Goal: Complete Application Form: Complete application form

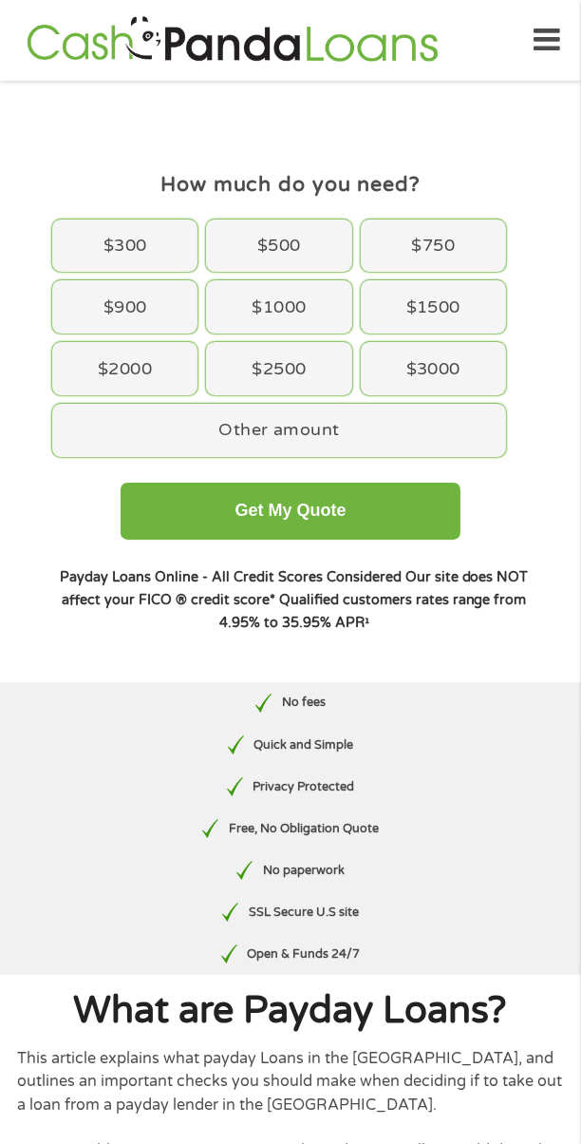
click at [327, 236] on div "$500" at bounding box center [278, 245] width 145 height 53
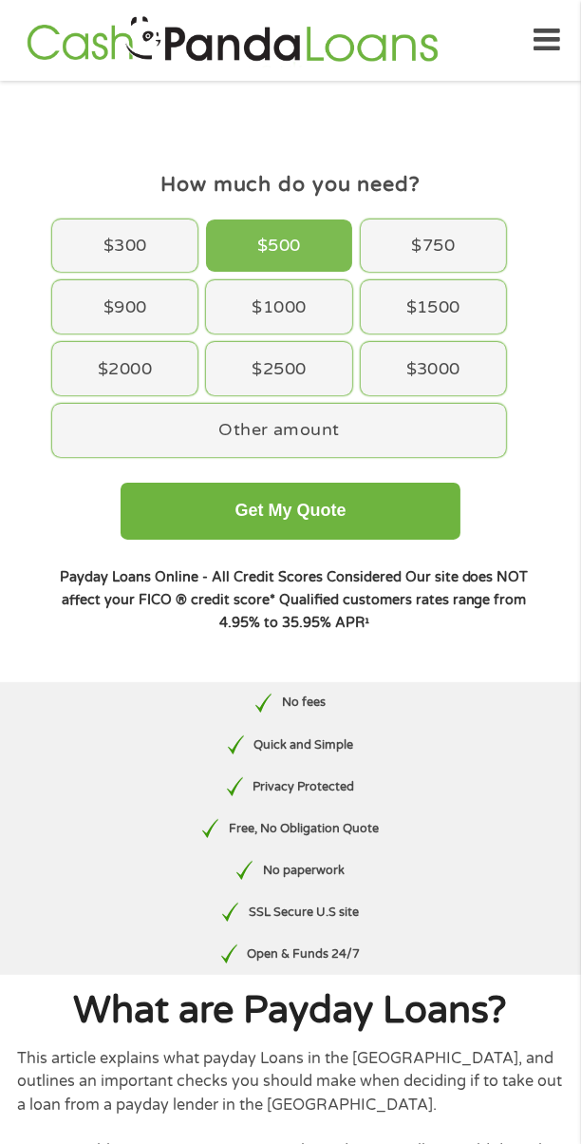
click at [308, 329] on div "$1000" at bounding box center [278, 306] width 145 height 53
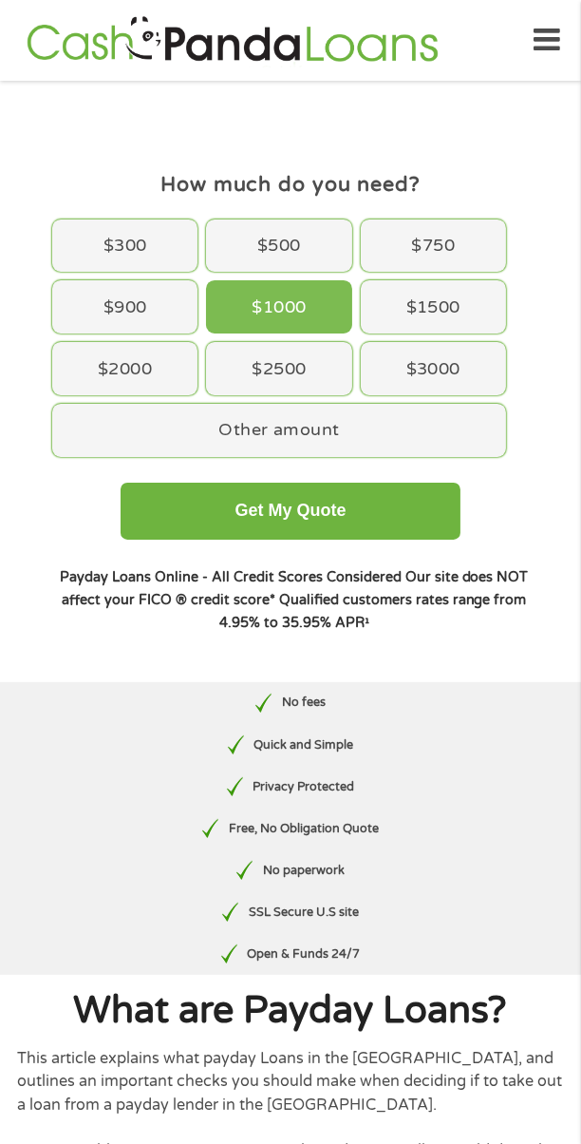
click at [388, 512] on button "Get My Quote" at bounding box center [291, 511] width 340 height 57
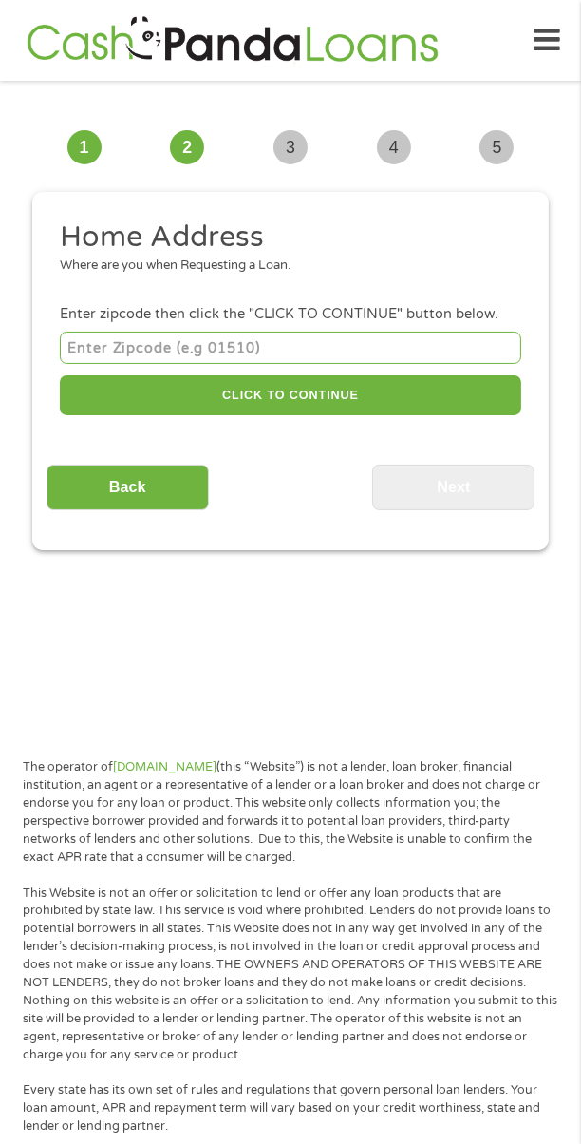
click at [188, 504] on input "Back" at bounding box center [128, 487] width 162 height 47
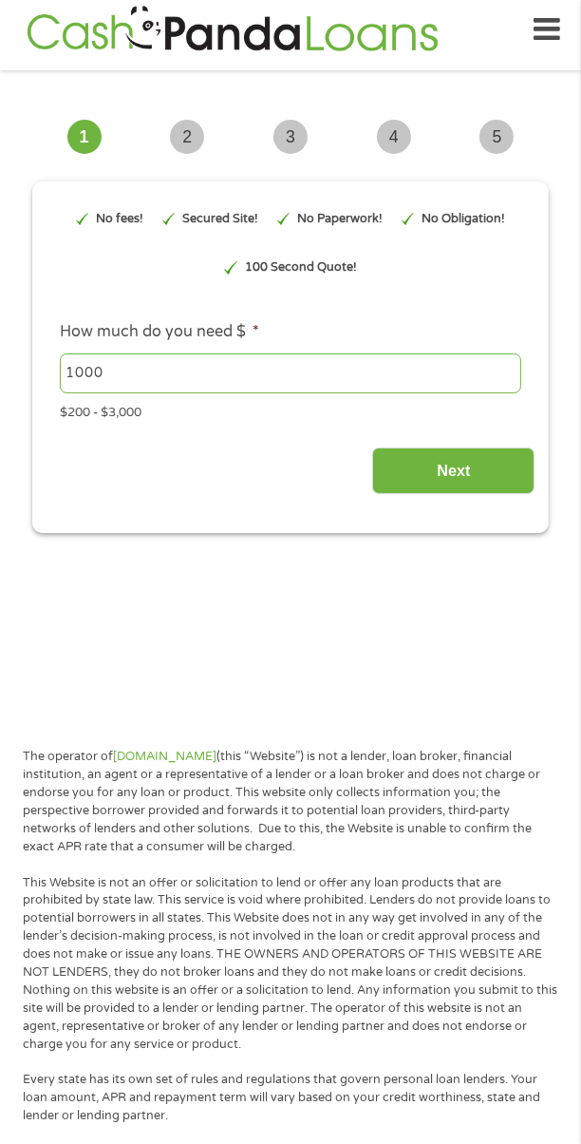
scroll to position [7, 8]
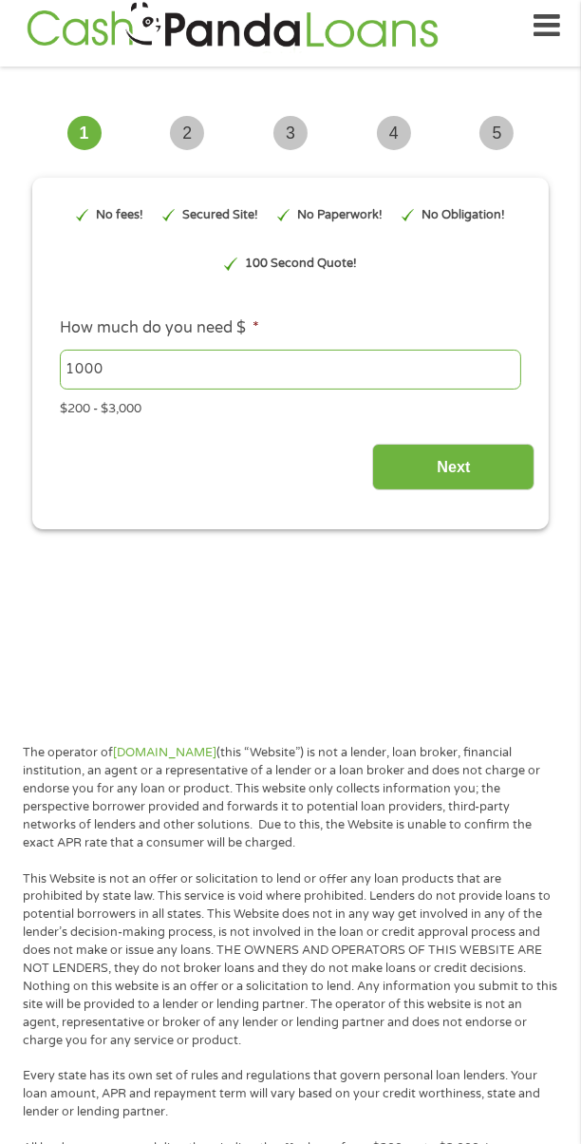
click at [485, 465] on input "Next" at bounding box center [453, 467] width 162 height 47
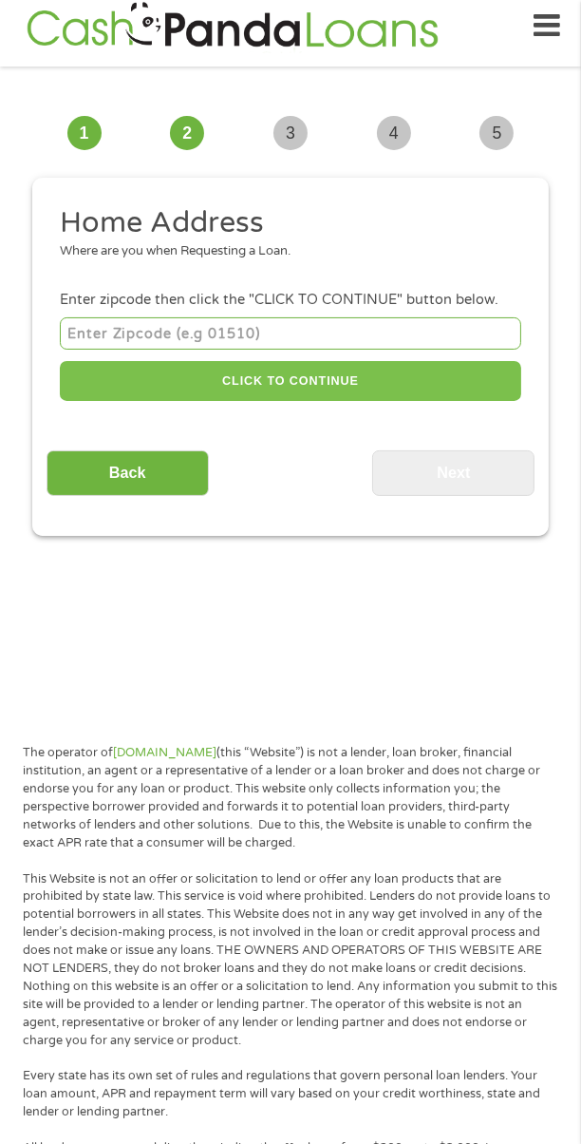
click at [407, 362] on button "CLICK TO CONTINUE" at bounding box center [291, 381] width 462 height 41
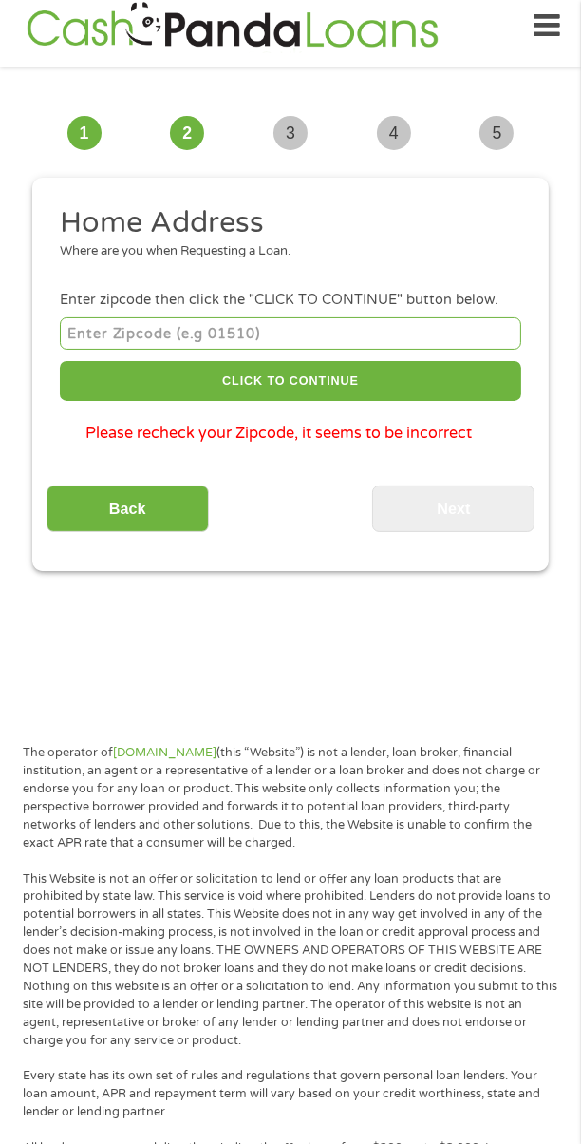
click at [427, 338] on input "number" at bounding box center [291, 332] width 462 height 31
type input "85711"
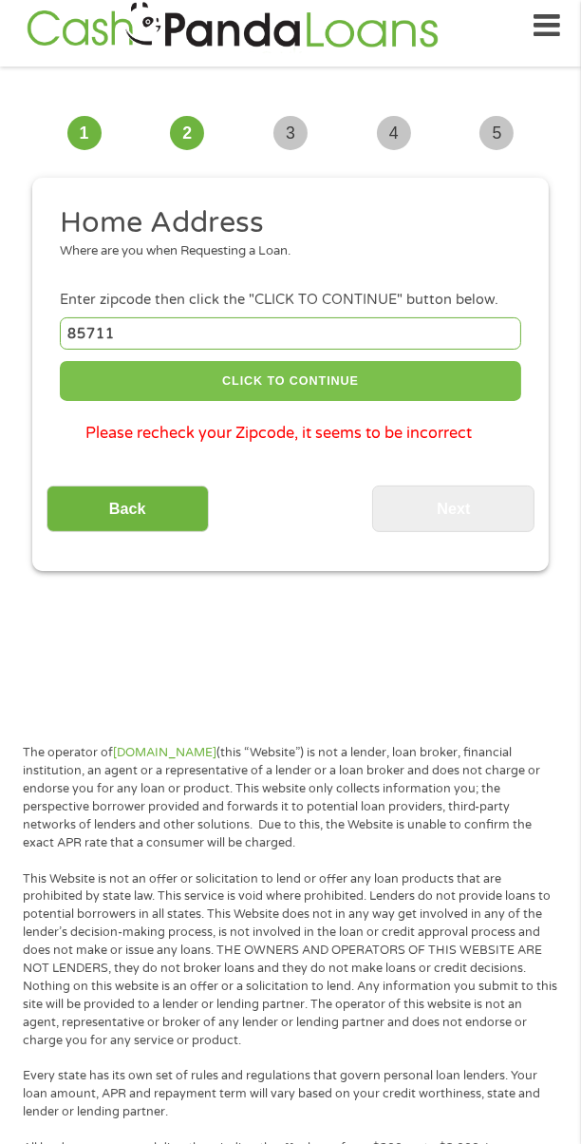
click at [426, 389] on button "CLICK TO CONTINUE" at bounding box center [291, 381] width 462 height 41
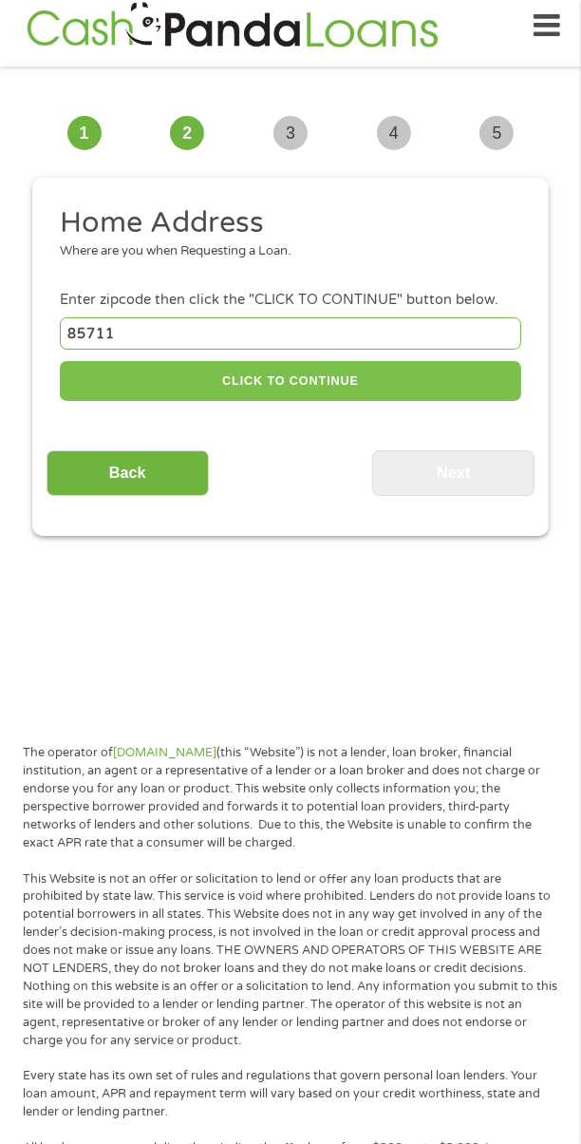
type input "85711"
type input "[GEOGRAPHIC_DATA]"
select select "[US_STATE]"
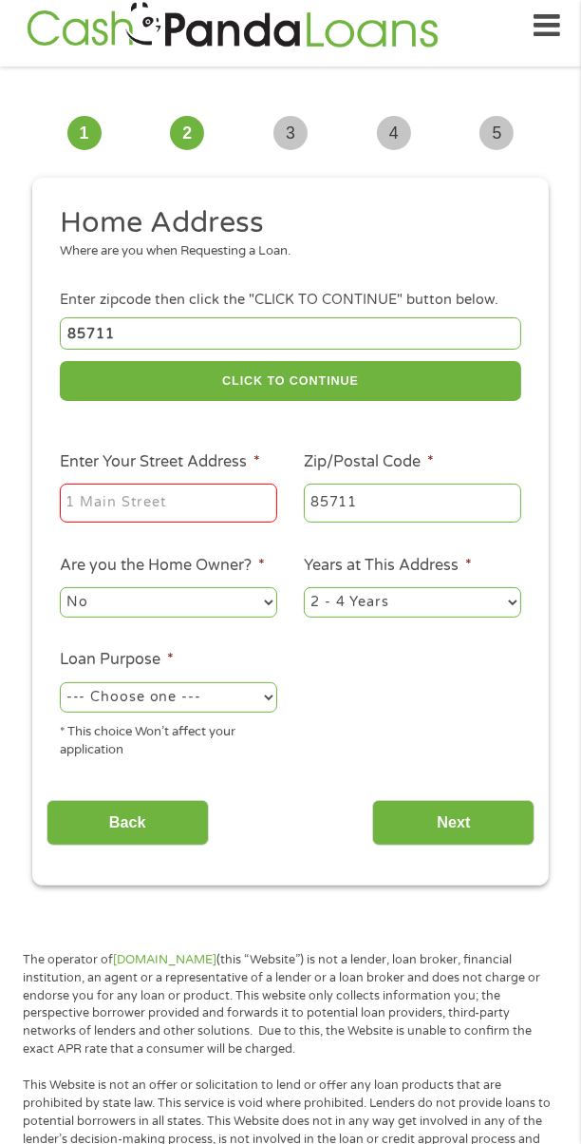
click at [243, 515] on input "Enter Your Street Address *" at bounding box center [169, 503] width 218 height 40
type input "[STREET_ADDRESS]"
click at [446, 827] on input "Next" at bounding box center [453, 823] width 162 height 47
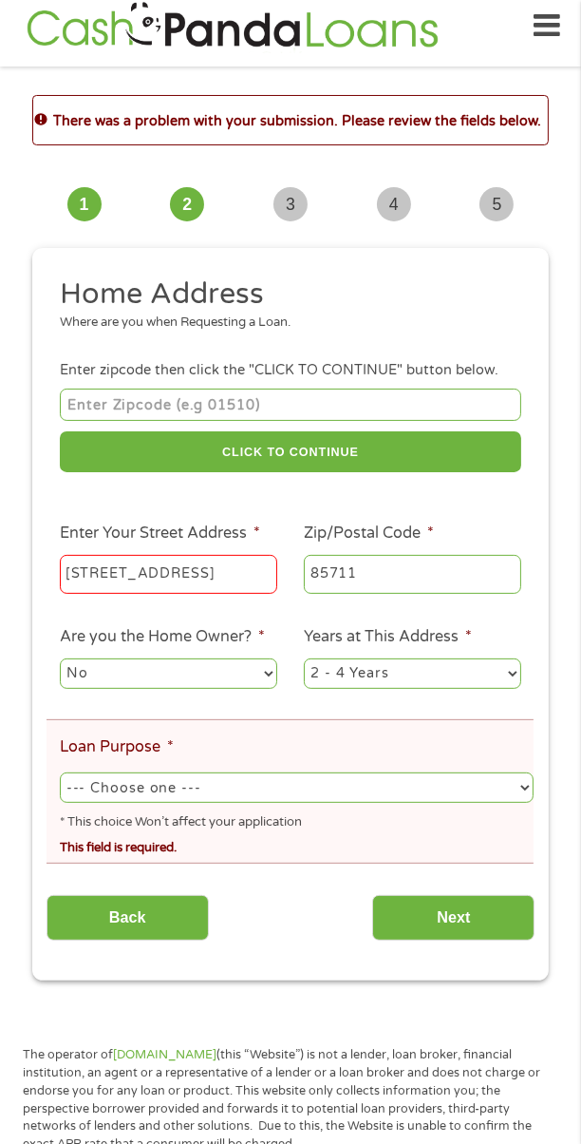
click at [217, 568] on input "[STREET_ADDRESS]" at bounding box center [169, 575] width 218 height 40
type input "85711"
click at [433, 915] on input "Next" at bounding box center [453, 918] width 162 height 47
click at [213, 573] on input "[STREET_ADDRESS]" at bounding box center [169, 575] width 218 height 40
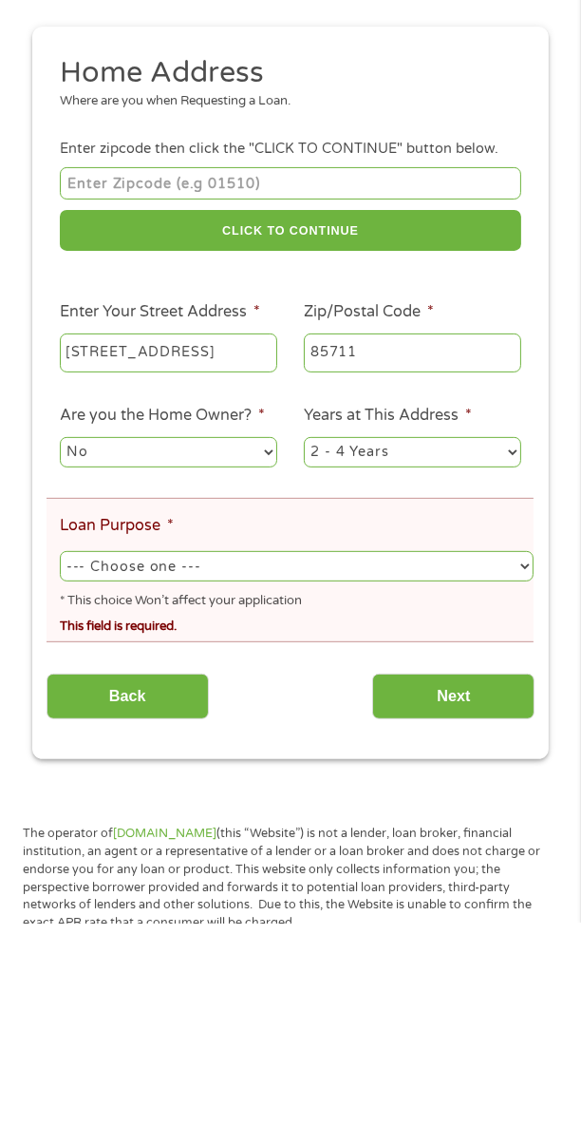
type input "[STREET_ADDRESS]"
click at [451, 910] on input "Next" at bounding box center [453, 918] width 162 height 47
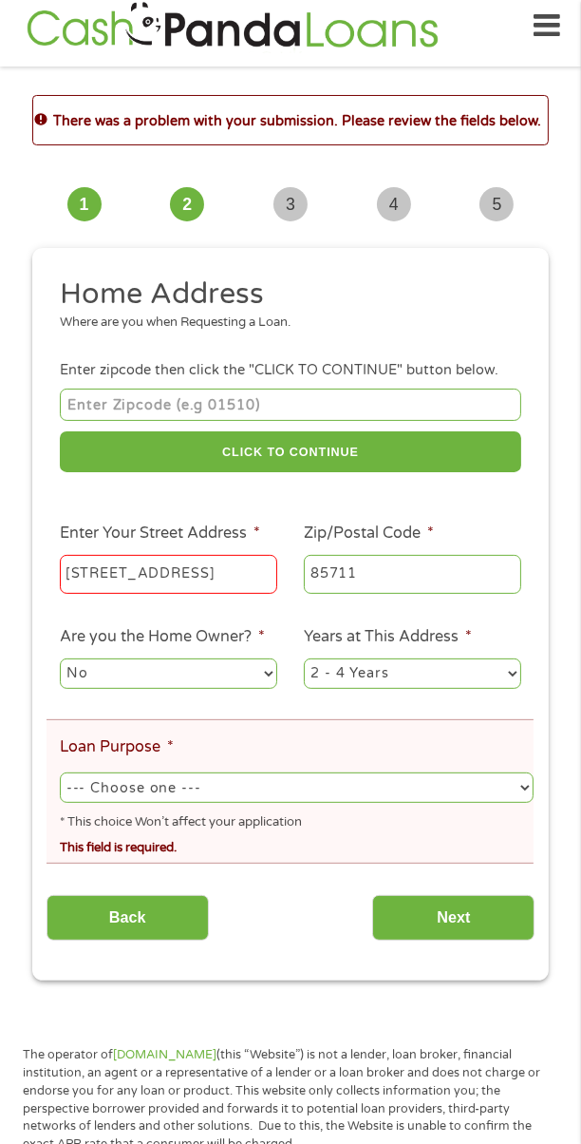
select select "other"
click at [60, 778] on select "--- Choose one --- Pay Bills Debt Consolidation Home Improvement Major Purchase…" at bounding box center [297, 787] width 474 height 30
click at [457, 913] on input "Next" at bounding box center [453, 918] width 162 height 47
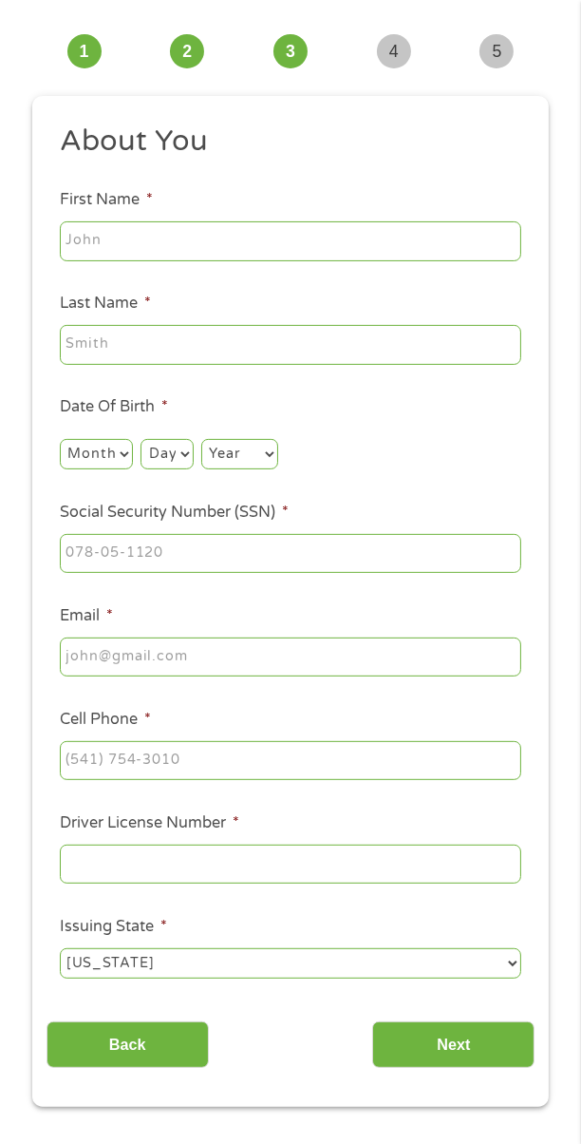
scroll to position [89, 0]
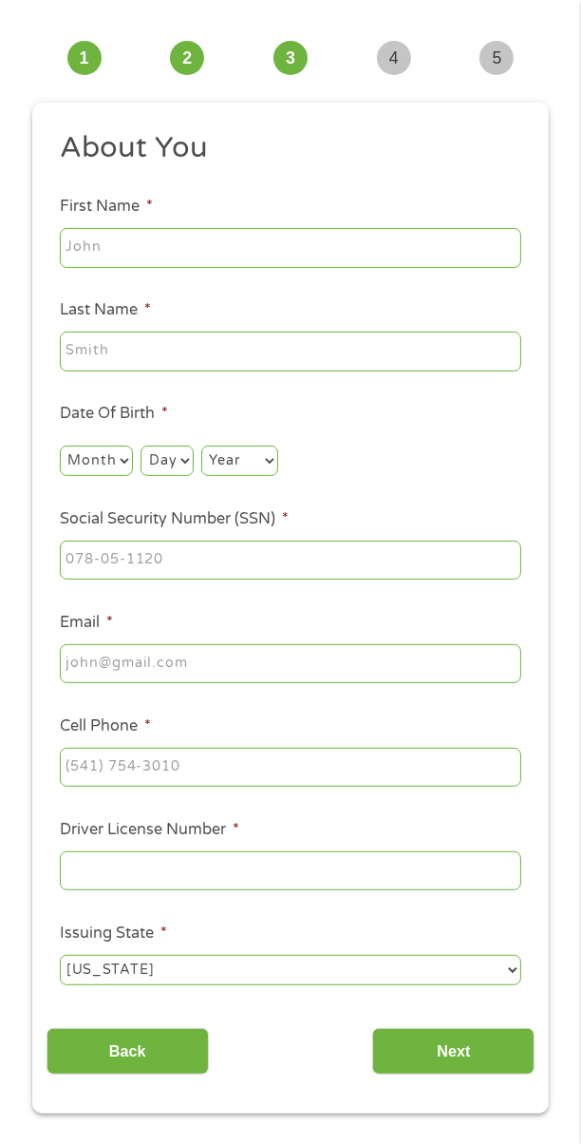
click at [387, 265] on input "First Name *" at bounding box center [291, 248] width 462 height 40
type input "[PERSON_NAME]"
type input "[EMAIL_ADDRESS][DOMAIN_NAME]"
type input "[PHONE_NUMBER]"
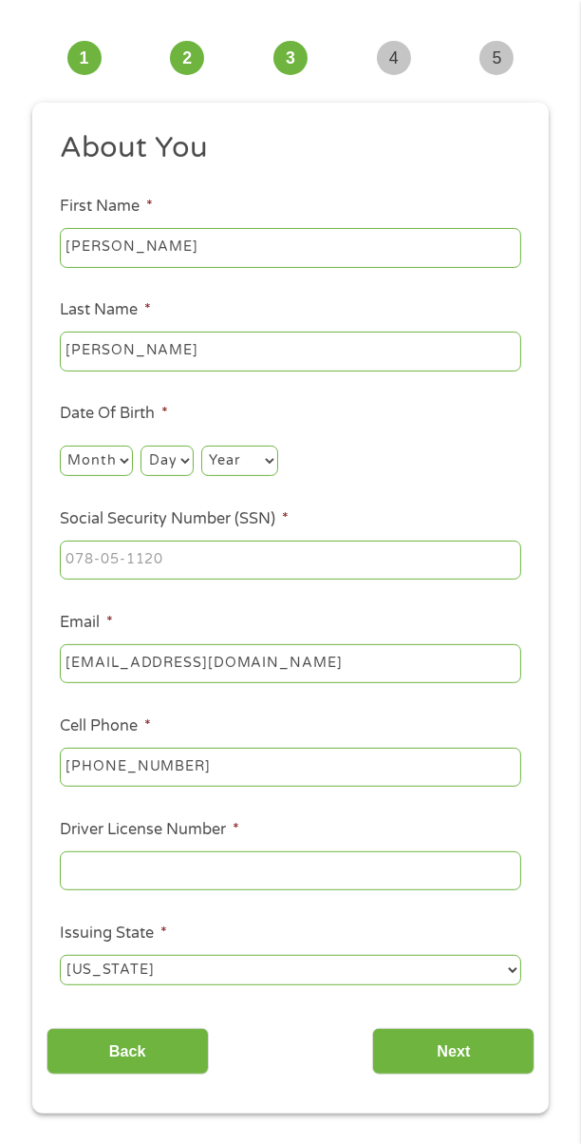
click at [112, 464] on select "Month 1 2 3 4 5 6 7 8 9 10 11 12" at bounding box center [96, 460] width 73 height 30
select select "8"
click at [60, 447] on select "Month 1 2 3 4 5 6 7 8 9 10 11 12" at bounding box center [96, 460] width 73 height 30
click at [184, 462] on select "Day 1 2 3 4 5 6 7 8 9 10 11 12 13 14 15 16 17 18 19 20 21 22 23 24 25 26 27 28 …" at bounding box center [167, 460] width 52 height 30
select select "27"
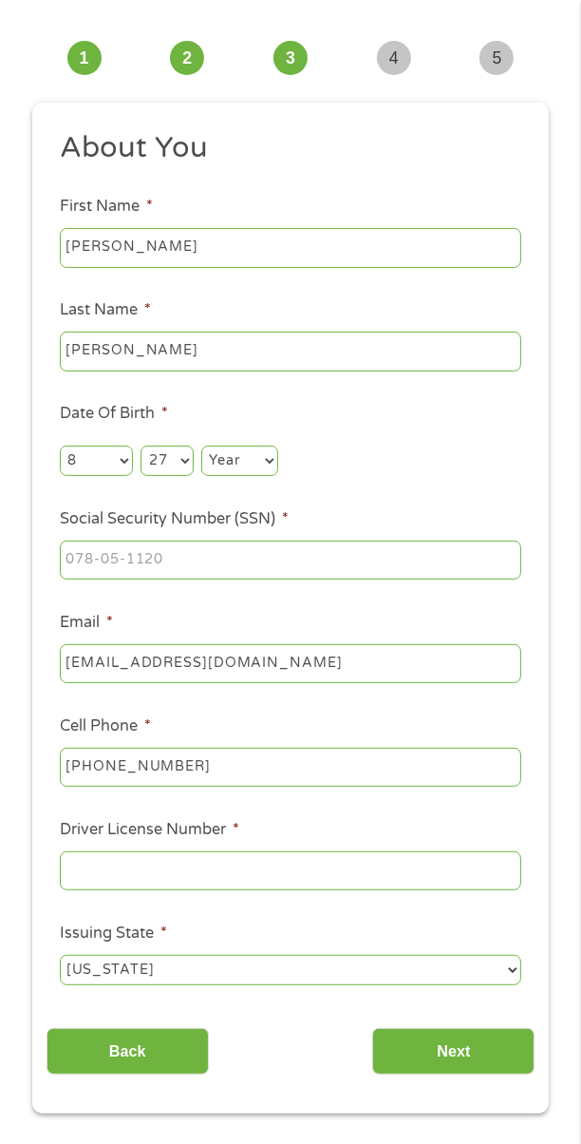
click at [141, 447] on select "Day 1 2 3 4 5 6 7 8 9 10 11 12 13 14 15 16 17 18 19 20 21 22 23 24 25 26 27 28 …" at bounding box center [167, 460] width 52 height 30
click at [256, 467] on select "Year [DATE] 2006 2005 2004 2003 2002 2001 2000 1999 1998 1997 1996 1995 1994 19…" at bounding box center [239, 460] width 77 height 30
select select "1987"
click at [201, 447] on select "Year [DATE] 2006 2005 2004 2003 2002 2001 2000 1999 1998 1997 1996 1995 1994 19…" at bounding box center [239, 460] width 77 height 30
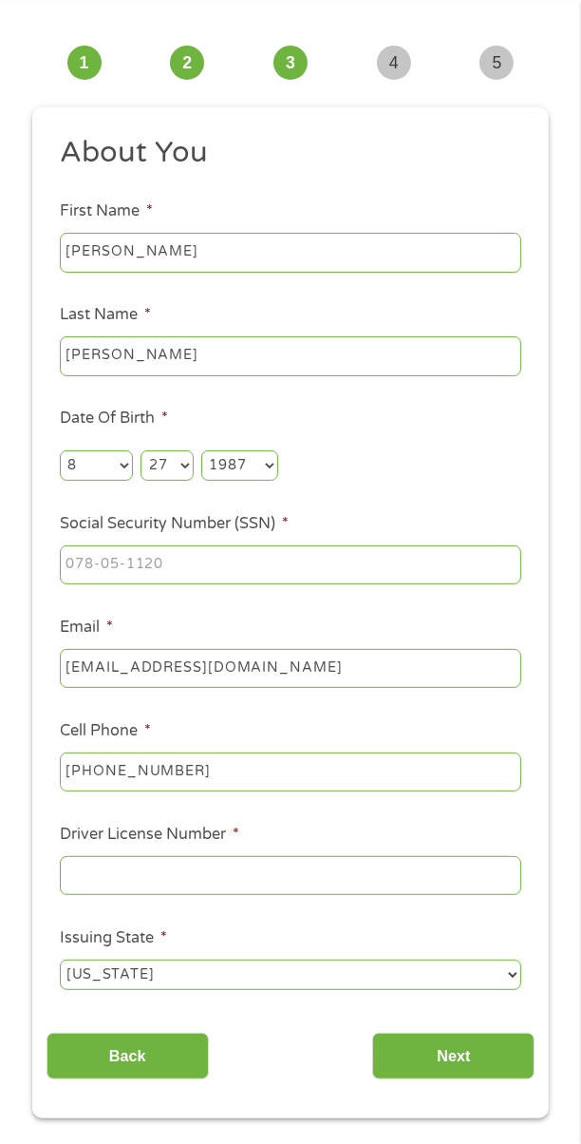
click at [363, 575] on input "Social Security Number (SSN) *" at bounding box center [291, 565] width 462 height 40
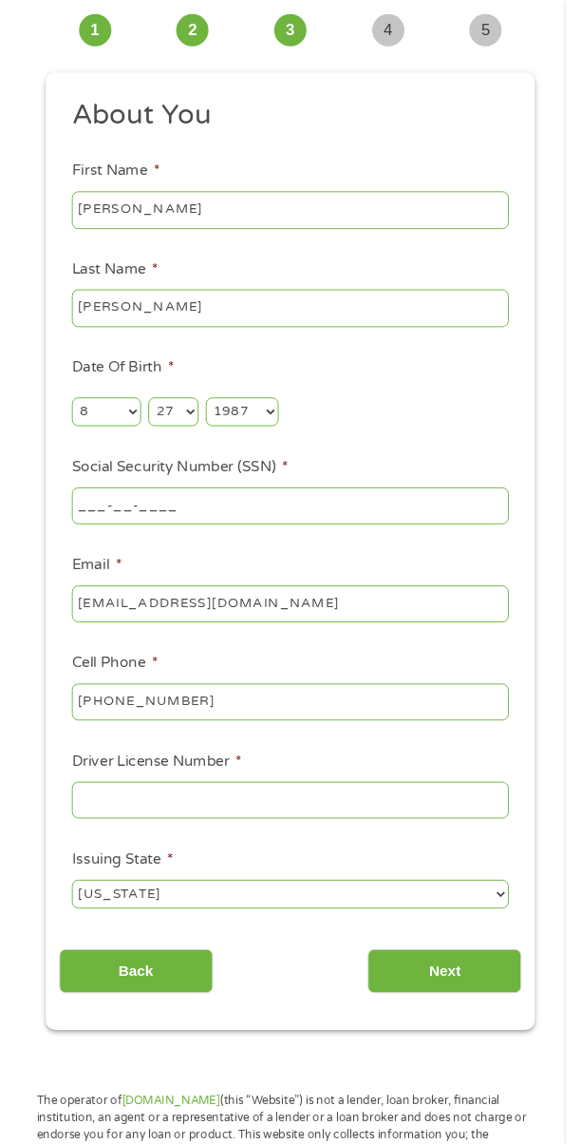
scroll to position [117, 0]
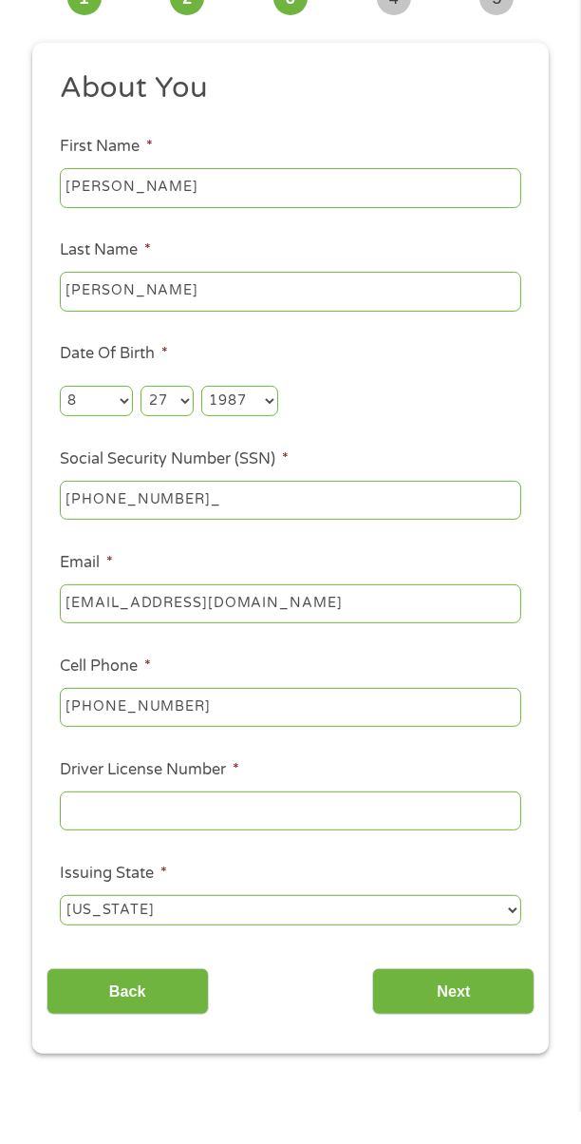
type input "600-86-8890"
click at [424, 628] on input "[EMAIL_ADDRESS][DOMAIN_NAME]" at bounding box center [291, 636] width 462 height 40
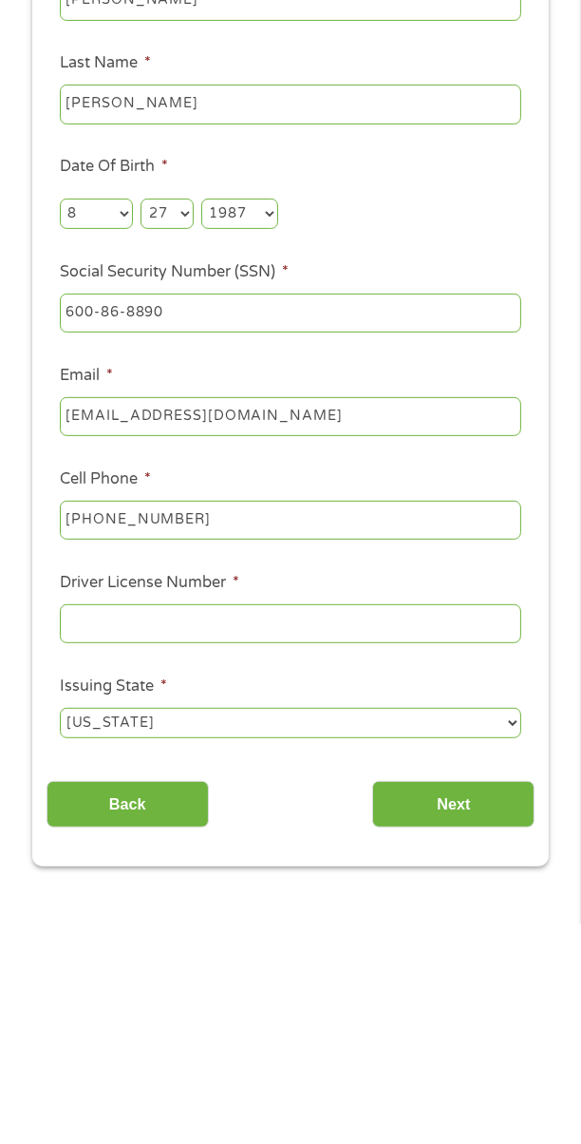
click at [430, 756] on input "[PHONE_NUMBER]" at bounding box center [291, 740] width 462 height 40
type input "[PHONE_NUMBER]"
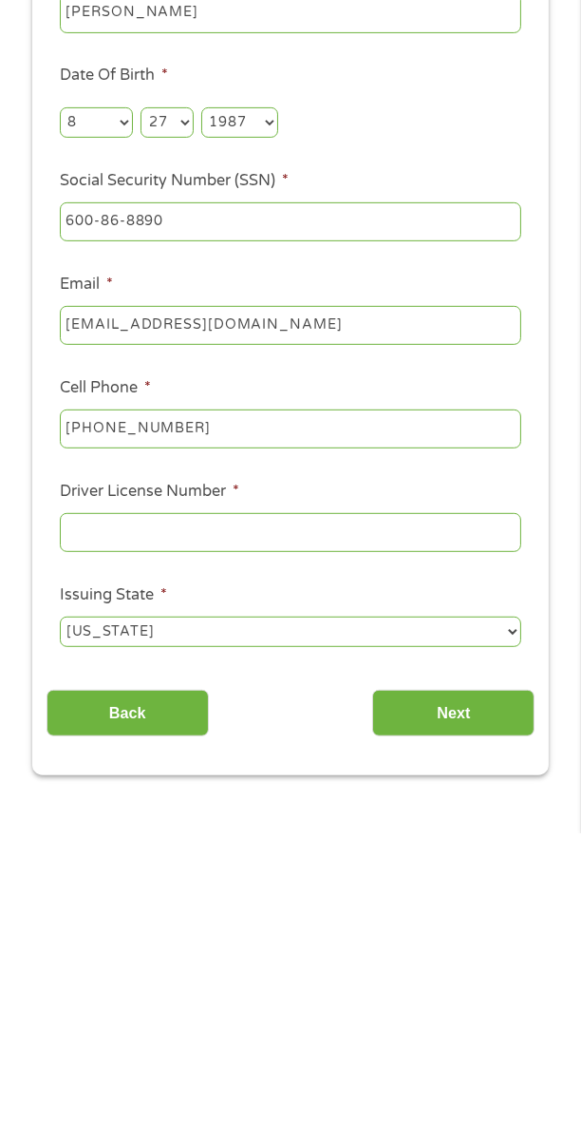
click at [424, 858] on input "Driver License Number *" at bounding box center [291, 843] width 462 height 40
click at [407, 850] on input "Driver License Number *" at bounding box center [291, 843] width 462 height 40
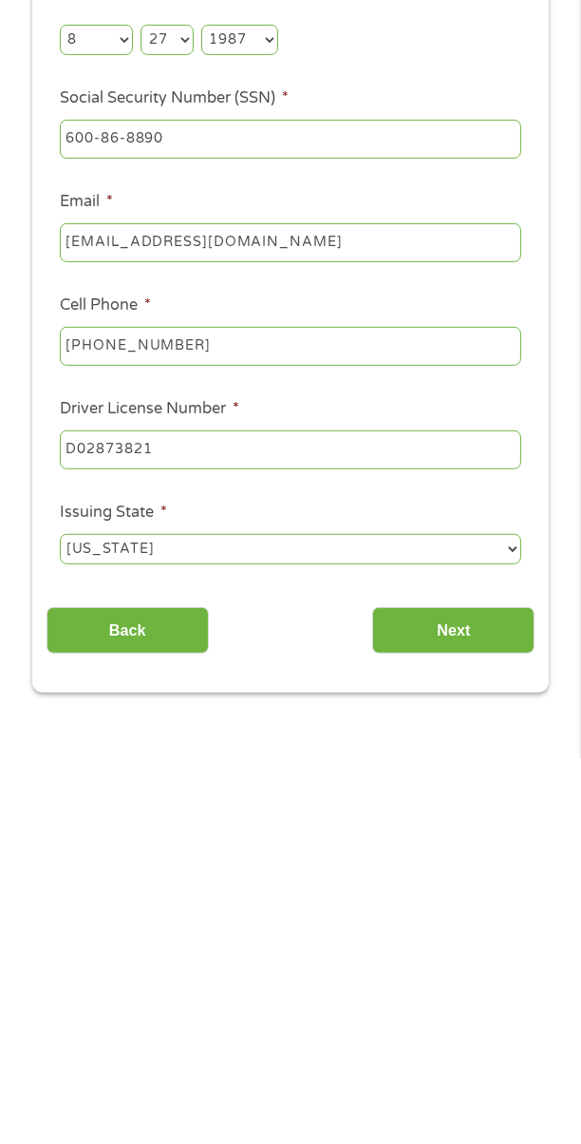
type input "D02873821"
click at [456, 1035] on input "Next" at bounding box center [453, 1016] width 162 height 47
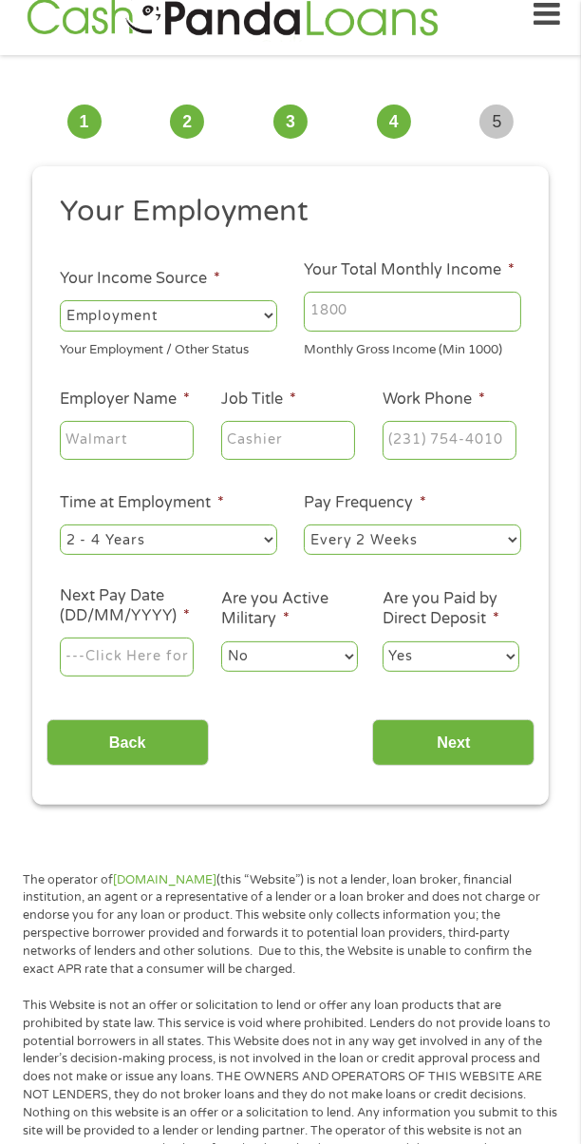
scroll to position [14, 0]
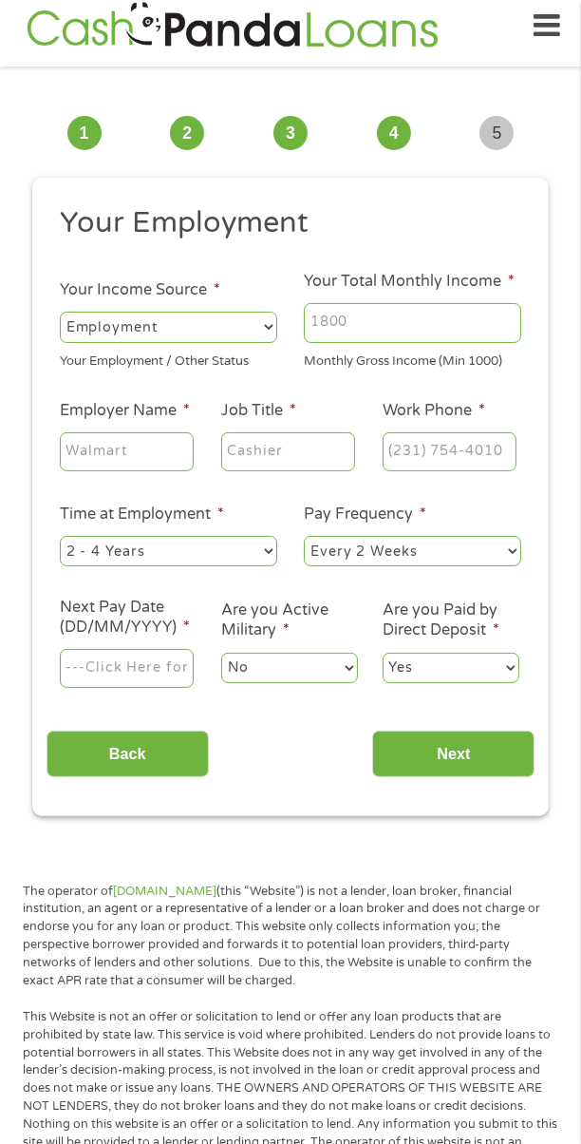
click at [418, 310] on input "Your Total Monthly Income *" at bounding box center [413, 323] width 218 height 40
type input "2000"
click at [161, 471] on input "Employer Name *" at bounding box center [127, 452] width 134 height 40
type input "[GEOGRAPHIC_DATA]"
click at [316, 467] on input "Job Title *" at bounding box center [288, 452] width 134 height 40
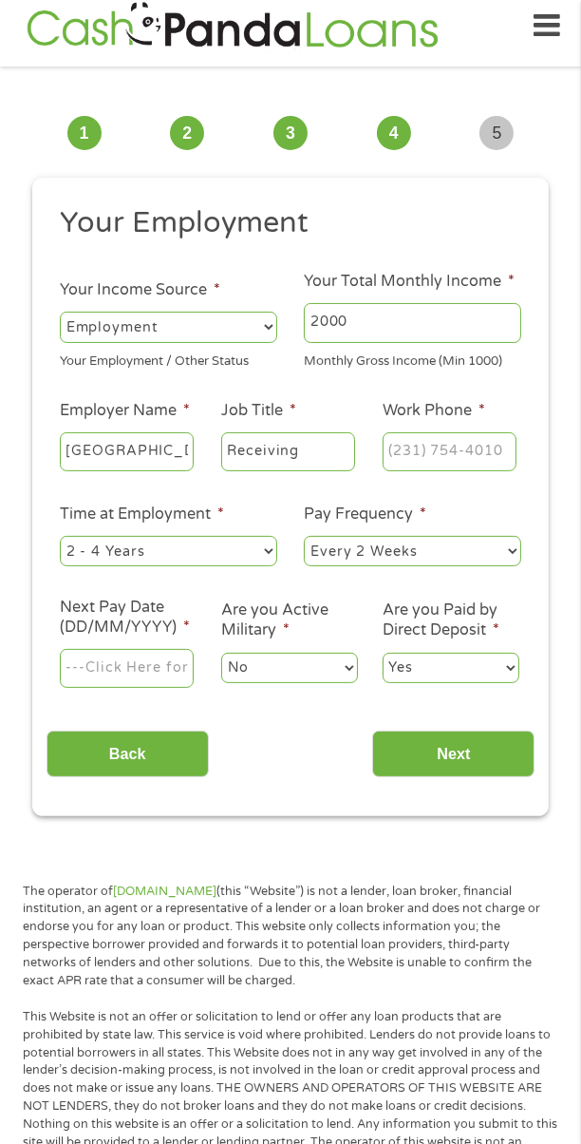
type input "Receiving"
click at [456, 464] on input "Work Phone *" at bounding box center [450, 452] width 134 height 40
type input "[PHONE_NUMBER]"
click at [168, 678] on input "Next Pay Date (DD/MM/YYYY) *" at bounding box center [127, 669] width 134 height 40
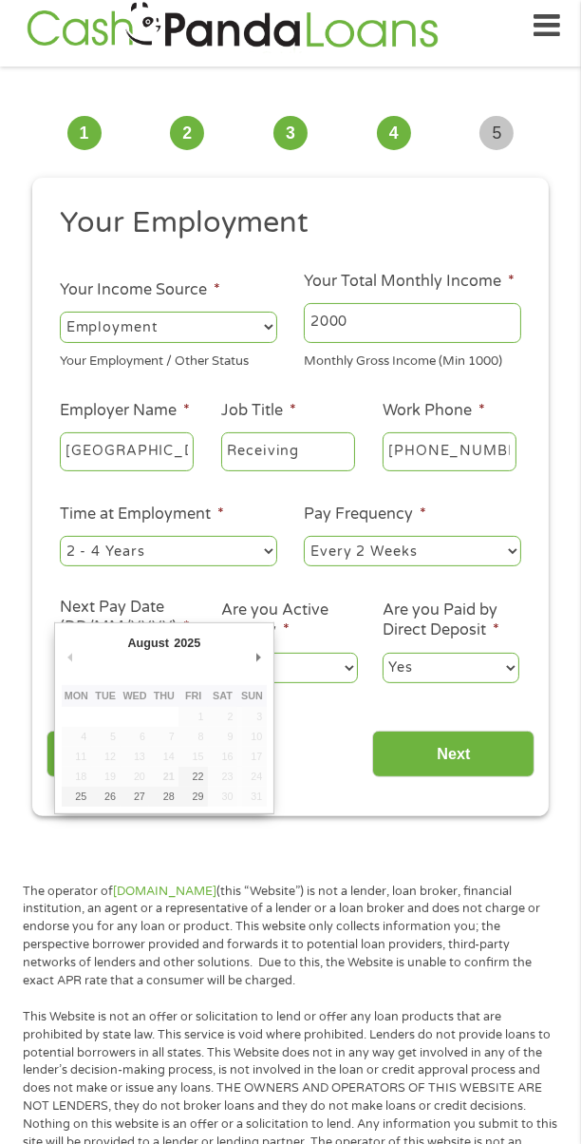
type input "[DATE]"
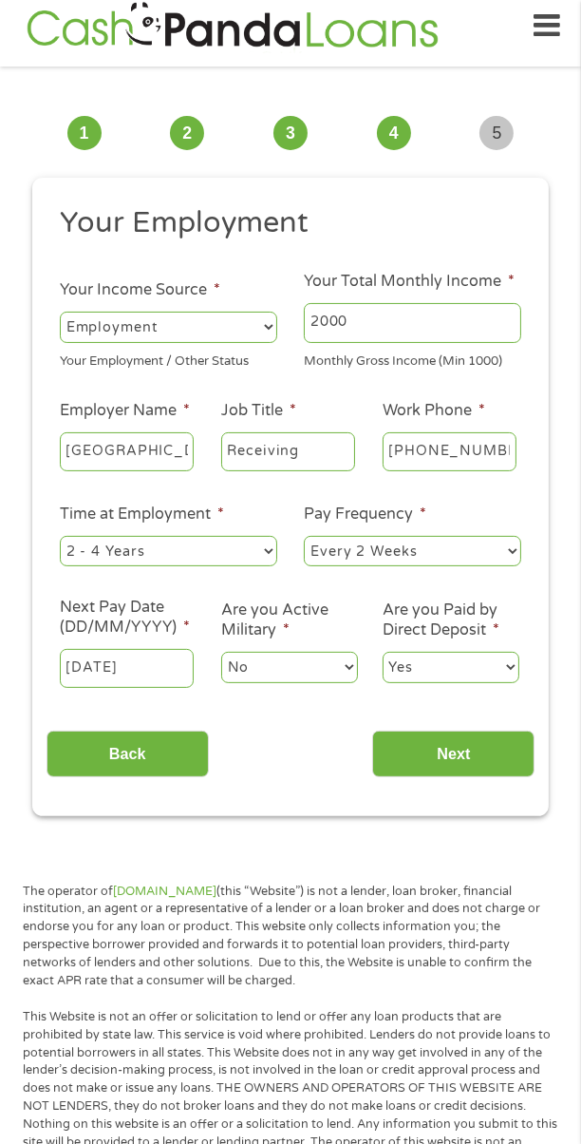
click at [453, 771] on input "Next" at bounding box center [453, 753] width 162 height 47
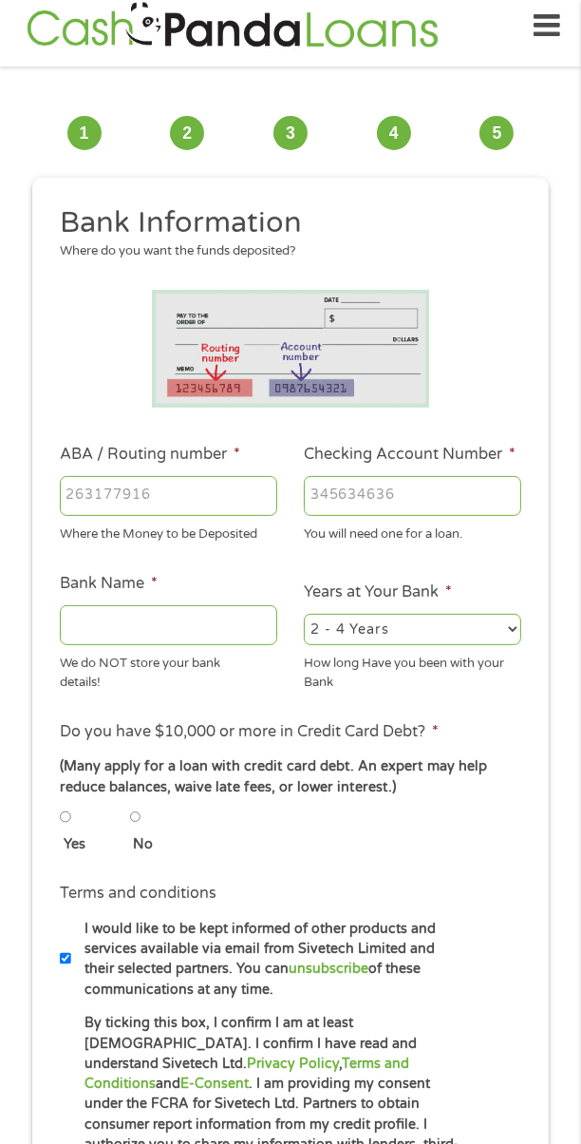
scroll to position [7, 8]
click at [476, 487] on input "Checking Account Number *" at bounding box center [413, 496] width 218 height 40
type input "1292299426462"
click at [221, 496] on input "ABA / Routing number *" at bounding box center [169, 496] width 218 height 40
click at [234, 498] on input "ABA / Routing number *" at bounding box center [169, 496] width 218 height 40
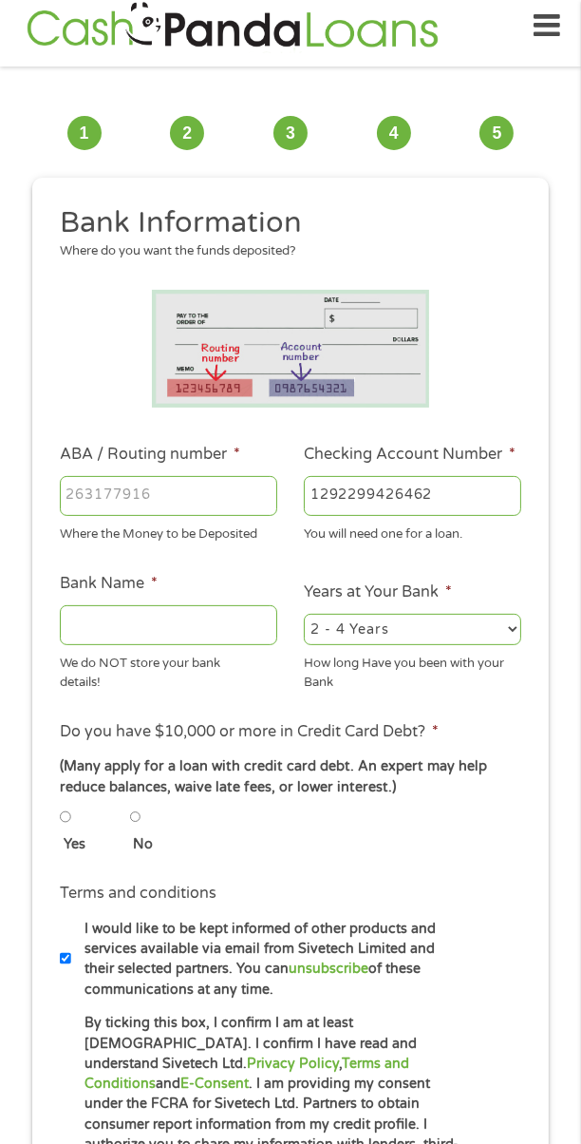
type input "041215663"
type input "[PERSON_NAME] BANK"
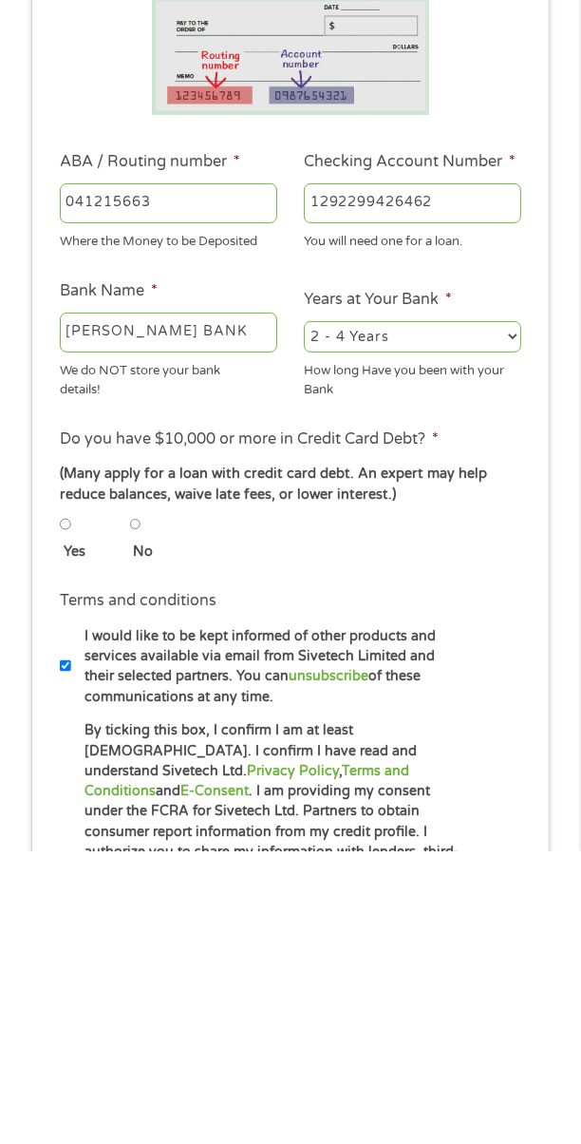
scroll to position [14, 0]
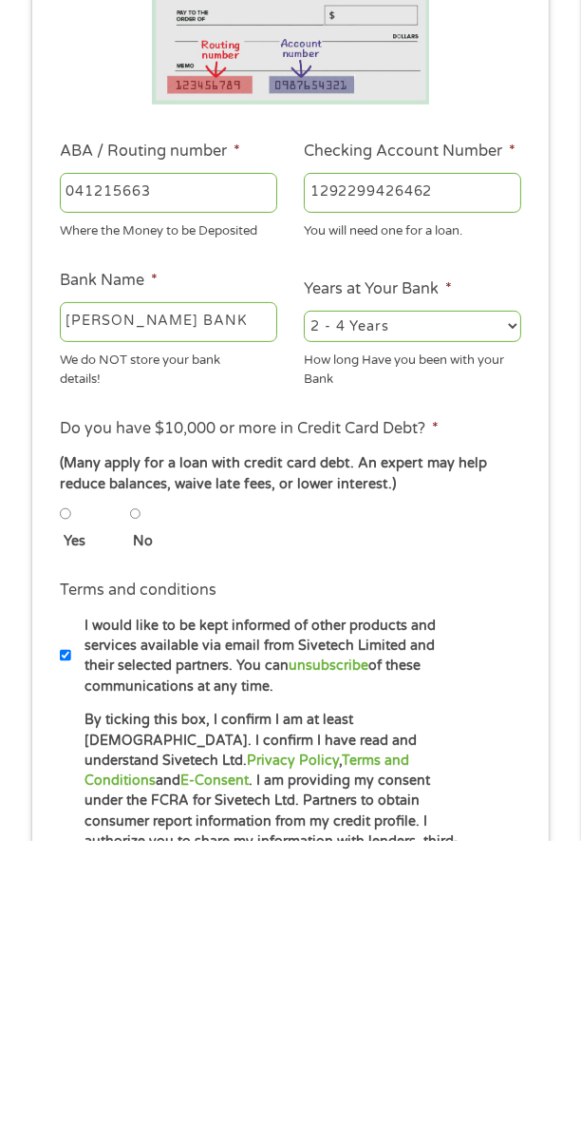
type input "041215663"
click at [137, 828] on input "No" at bounding box center [135, 816] width 11 height 23
radio input "true"
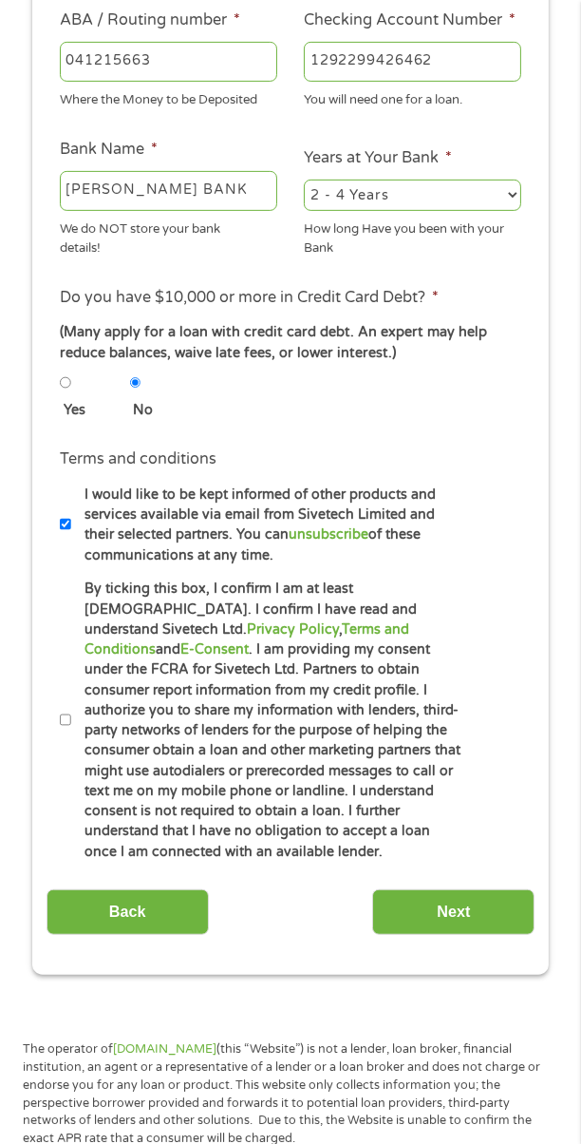
scroll to position [451, 0]
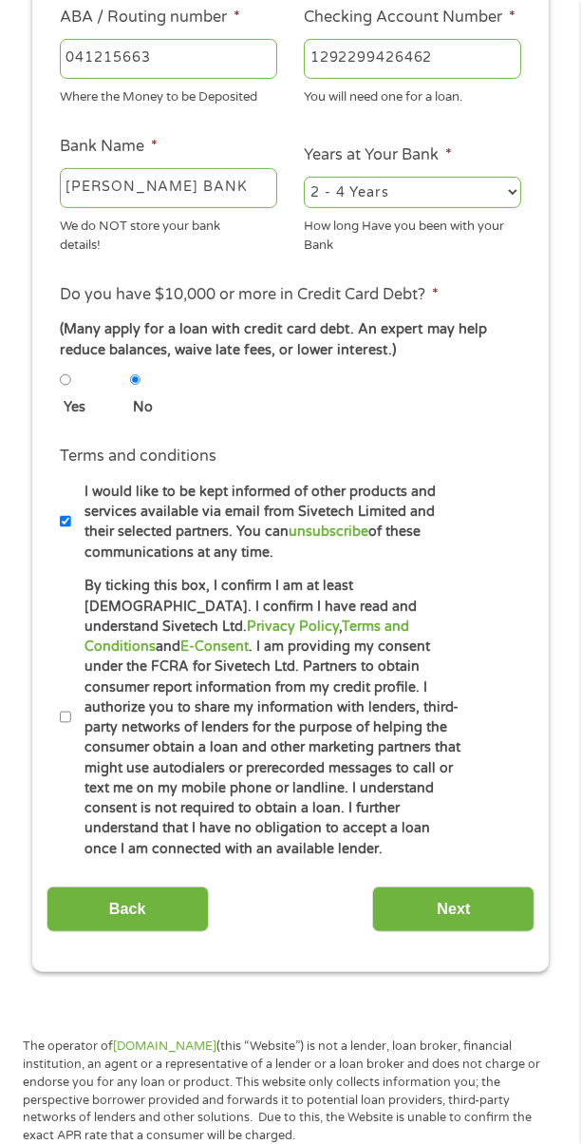
click at [439, 886] on input "Next" at bounding box center [453, 909] width 162 height 47
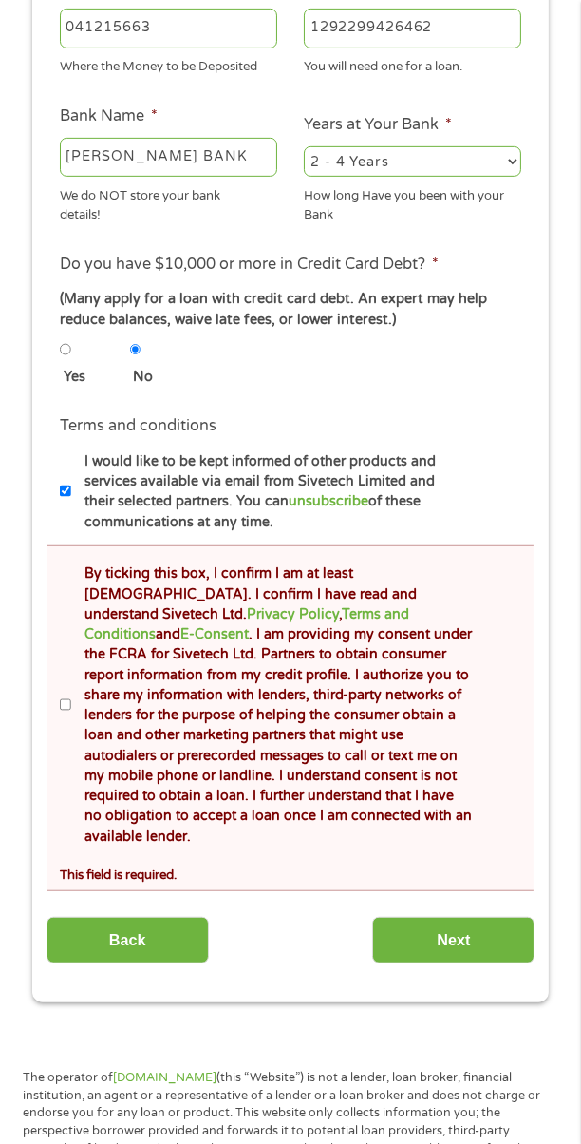
click at [76, 718] on label "By ticking this box, I confirm I am at least [DEMOGRAPHIC_DATA]. I confirm I ha…" at bounding box center [272, 704] width 403 height 283
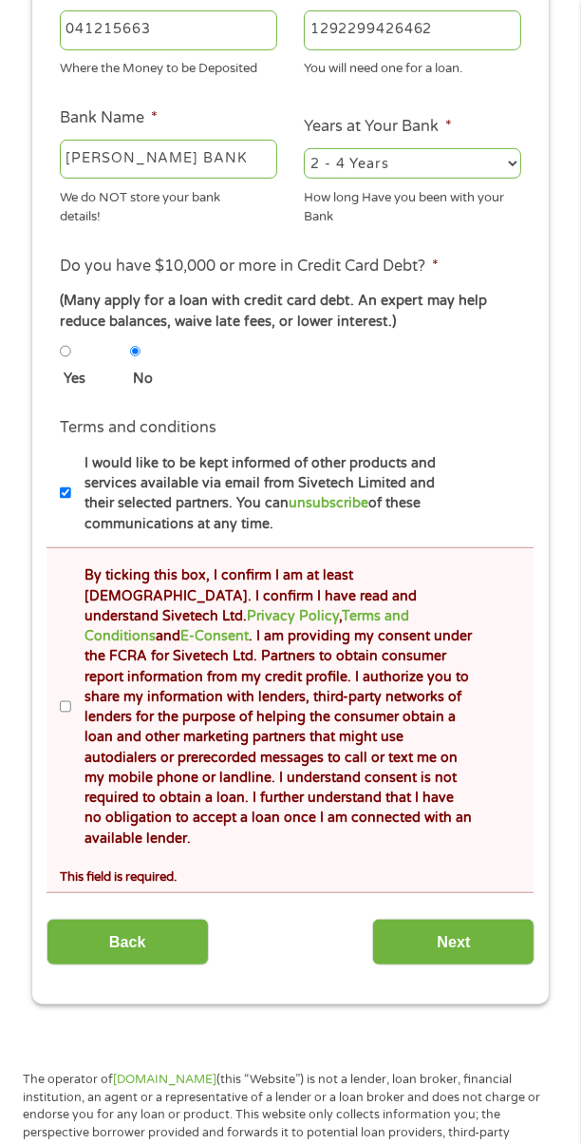
click at [71, 718] on input "By ticking this box, I confirm I am at least [DEMOGRAPHIC_DATA]. I confirm I ha…" at bounding box center [65, 706] width 11 height 23
checkbox input "true"
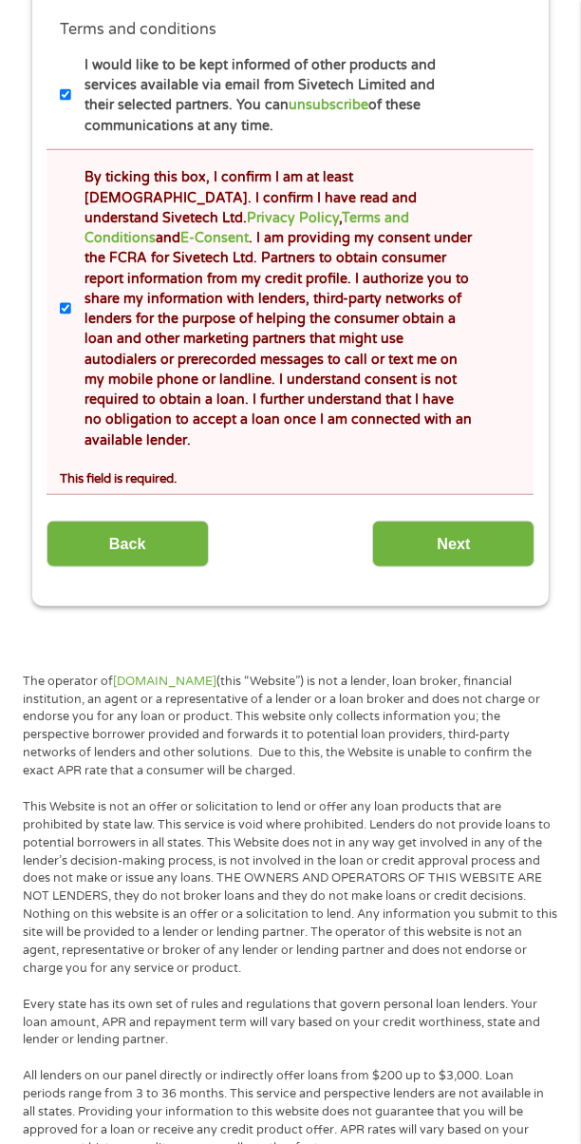
scroll to position [948, 0]
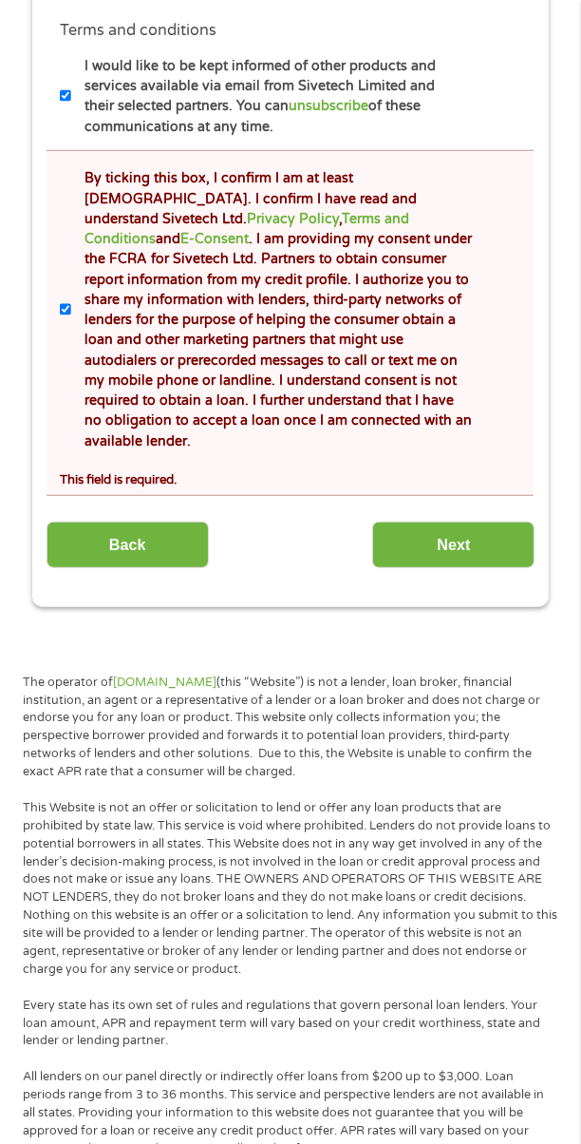
click at [460, 521] on input "Next" at bounding box center [453, 544] width 162 height 47
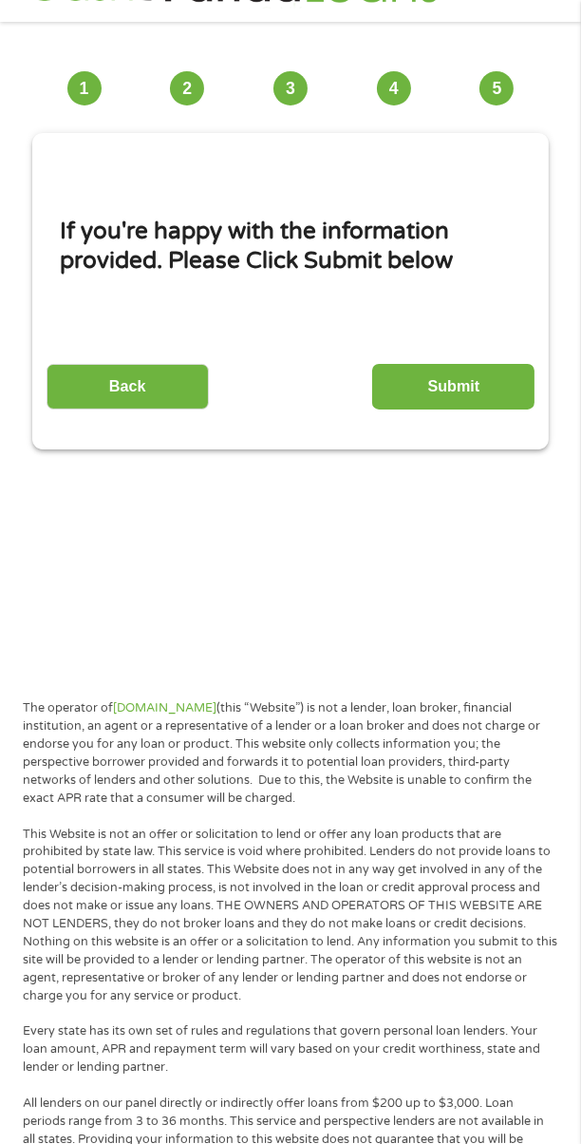
scroll to position [14, 0]
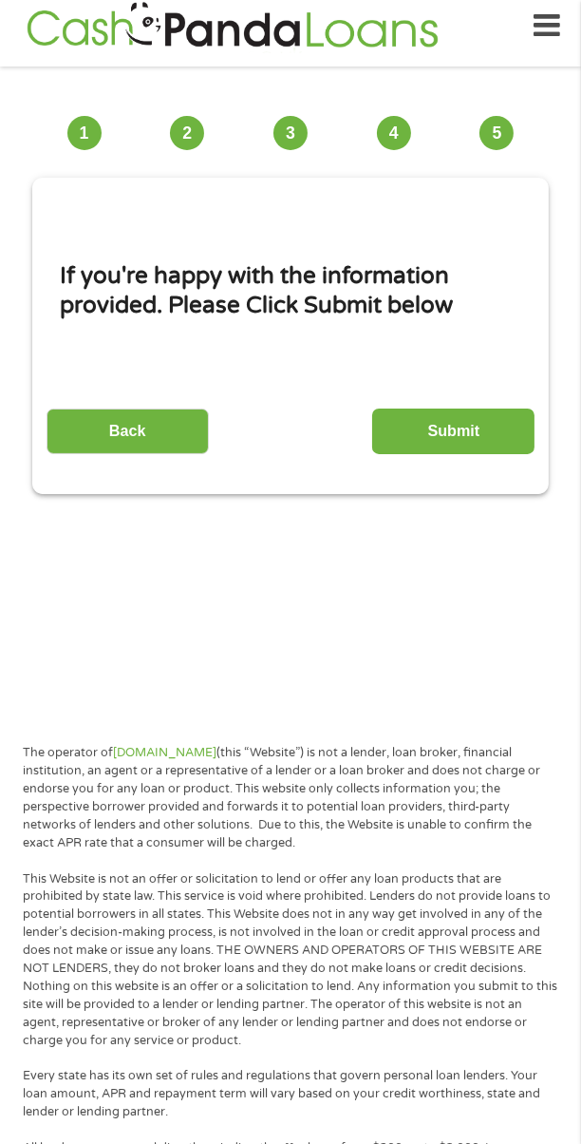
click at [490, 440] on input "Submit" at bounding box center [453, 431] width 162 height 47
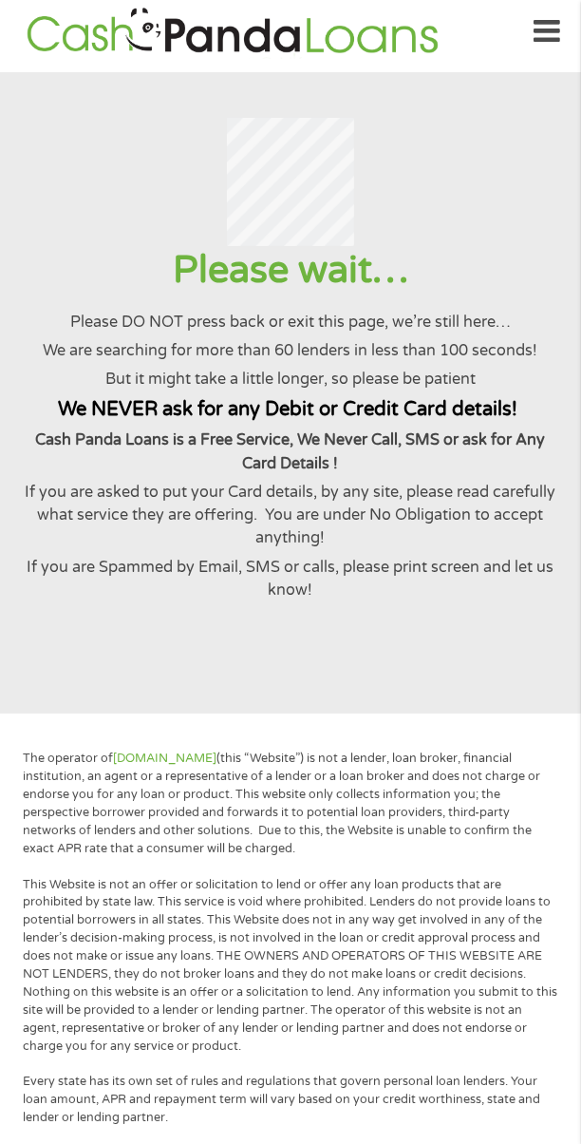
scroll to position [0, 0]
